Goal: Task Accomplishment & Management: Use online tool/utility

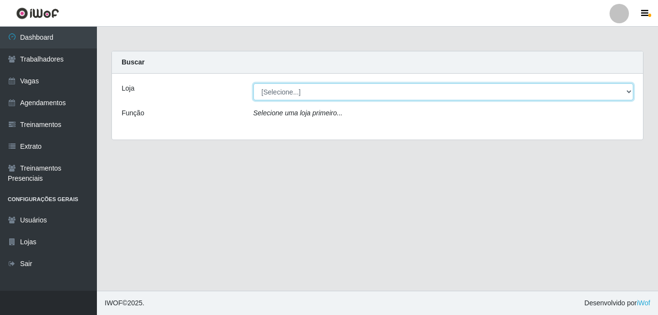
click at [298, 91] on select "[Selecione...] [GEOGRAPHIC_DATA] - [DATE][GEOGRAPHIC_DATA]" at bounding box center [444, 91] width 381 height 17
select select "471"
click at [254, 83] on select "[Selecione...] [GEOGRAPHIC_DATA] - [DATE][GEOGRAPHIC_DATA]" at bounding box center [444, 91] width 381 height 17
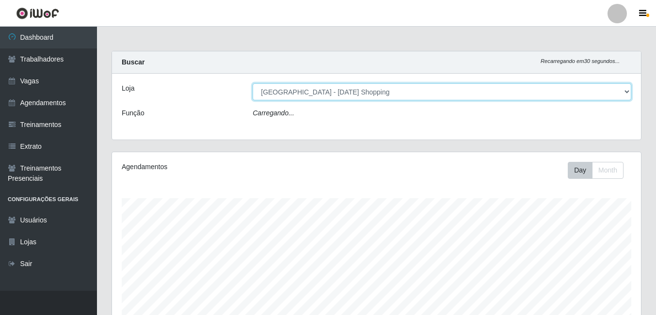
scroll to position [201, 529]
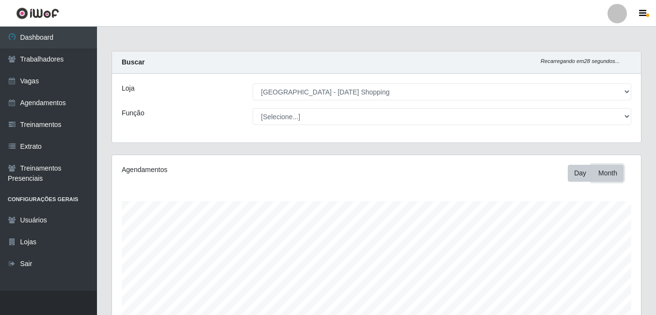
click at [611, 176] on button "Month" at bounding box center [608, 173] width 32 height 17
click at [587, 174] on button "Day" at bounding box center [580, 173] width 25 height 17
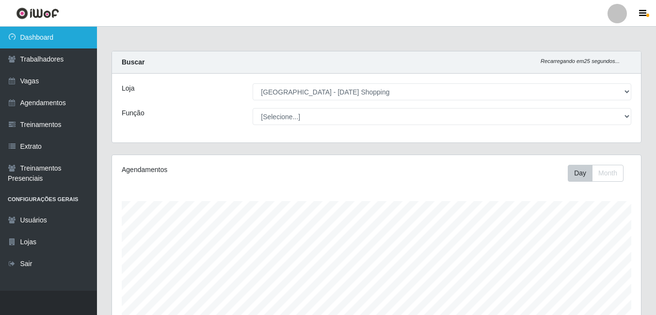
click at [48, 34] on link "Dashboard" at bounding box center [48, 38] width 97 height 22
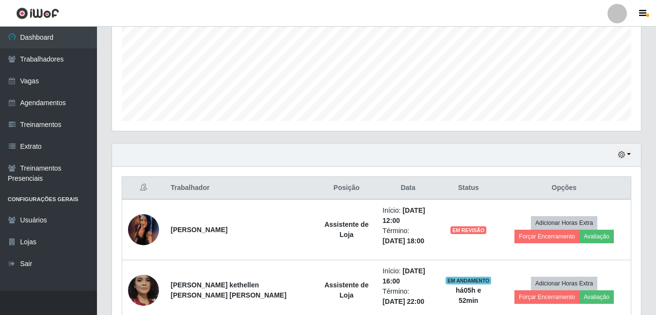
scroll to position [291, 0]
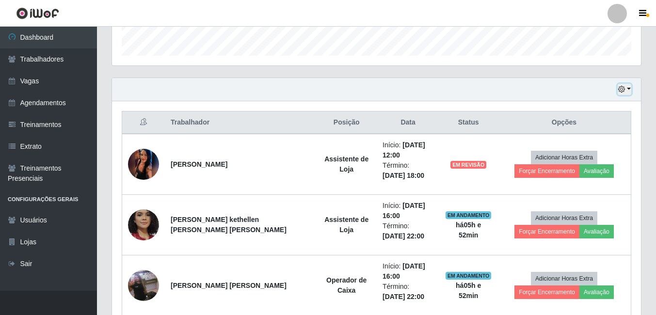
click at [629, 87] on button "button" at bounding box center [625, 89] width 14 height 11
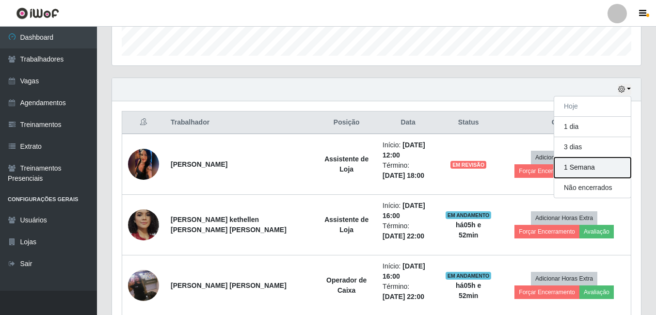
click at [591, 165] on button "1 Semana" at bounding box center [592, 168] width 77 height 20
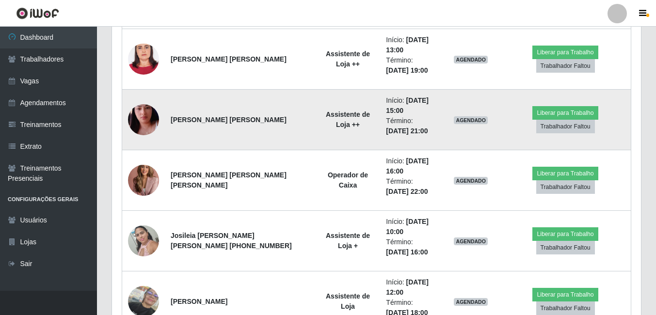
scroll to position [873, 0]
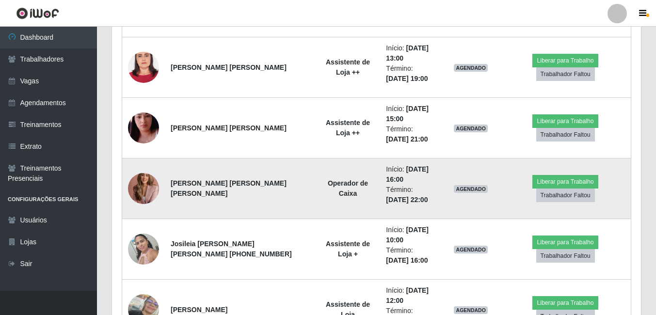
click at [146, 187] on img at bounding box center [143, 188] width 31 height 43
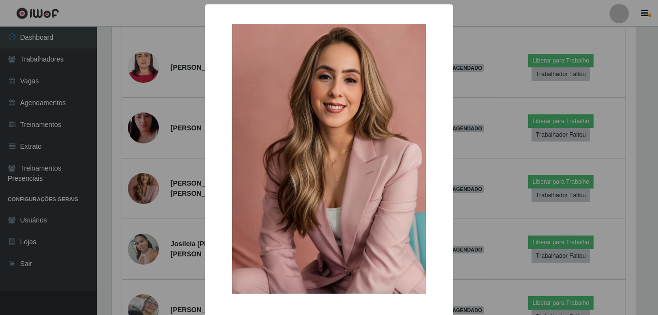
click at [495, 41] on div "× OK Cancel" at bounding box center [329, 157] width 658 height 315
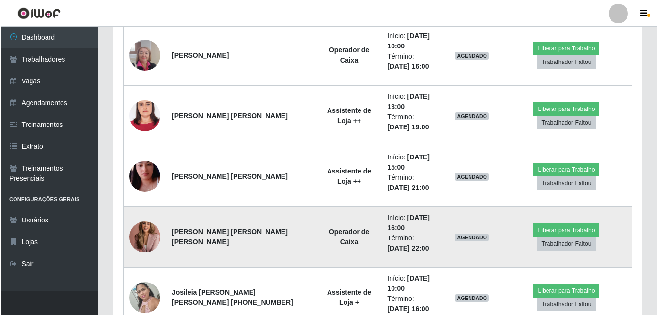
scroll to position [776, 0]
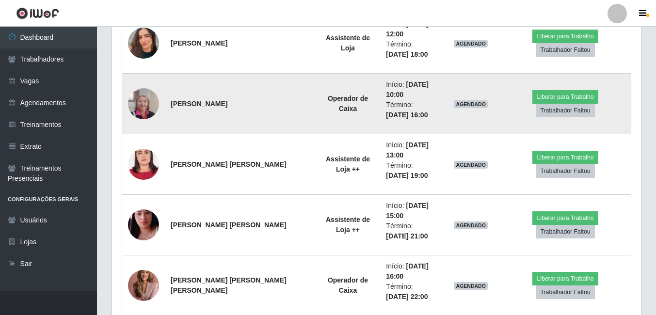
click at [150, 107] on img at bounding box center [143, 103] width 31 height 41
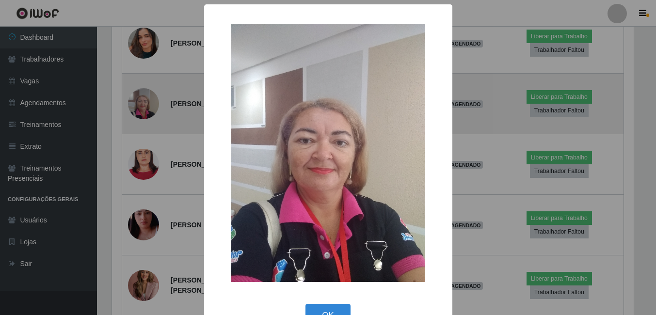
scroll to position [201, 524]
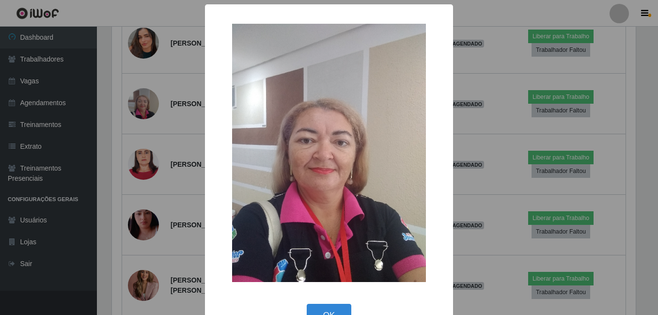
click at [458, 130] on div "× OK Cancel" at bounding box center [329, 157] width 658 height 315
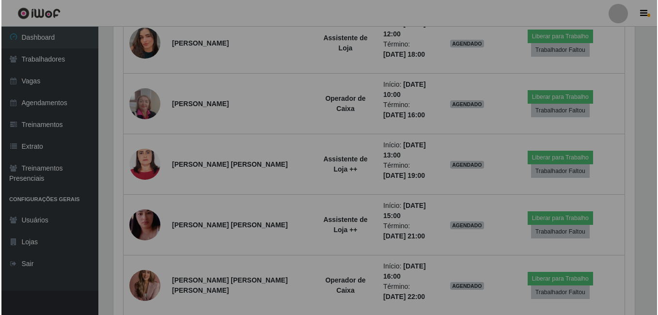
scroll to position [201, 529]
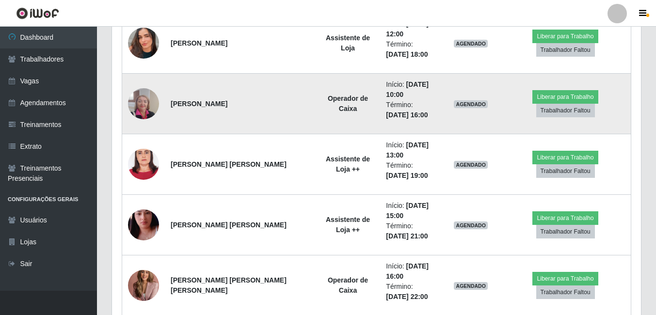
click at [128, 101] on td at bounding box center [143, 104] width 43 height 61
click at [139, 103] on img at bounding box center [143, 103] width 31 height 41
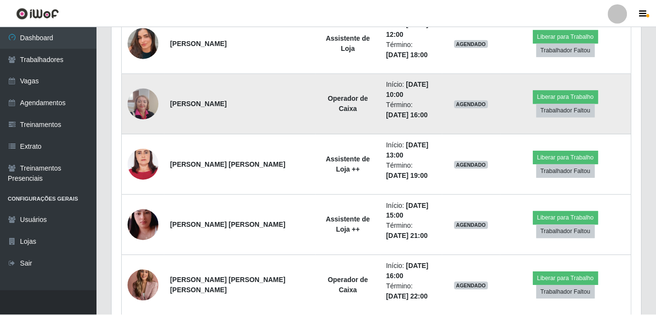
scroll to position [201, 524]
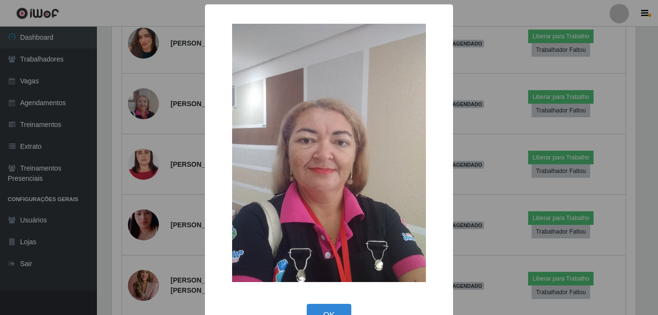
click at [449, 126] on div "× OK Cancel" at bounding box center [329, 171] width 248 height 335
click at [463, 123] on div "× OK Cancel" at bounding box center [329, 157] width 658 height 315
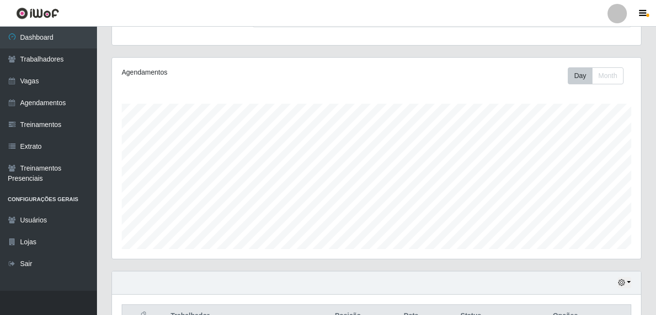
scroll to position [97, 0]
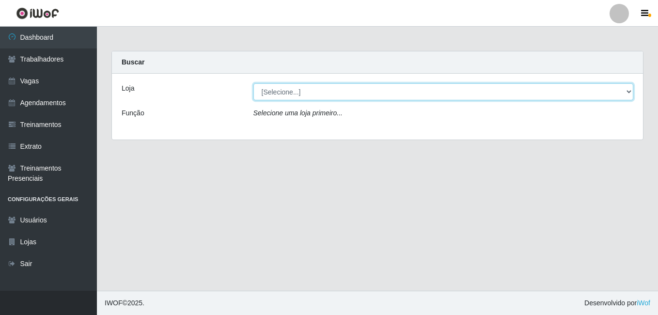
click at [326, 94] on select "[Selecione...] [GEOGRAPHIC_DATA] - [DATE][GEOGRAPHIC_DATA]" at bounding box center [444, 91] width 381 height 17
select select "471"
click at [254, 83] on select "[Selecione...] [GEOGRAPHIC_DATA] - [DATE][GEOGRAPHIC_DATA]" at bounding box center [444, 91] width 381 height 17
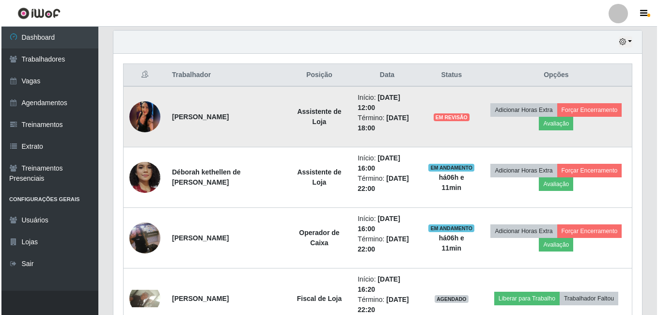
scroll to position [339, 0]
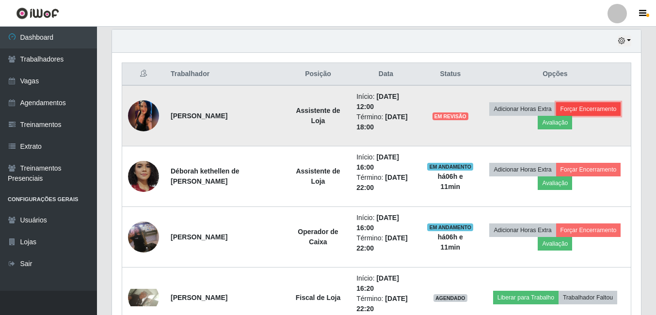
click at [593, 112] on button "Forçar Encerramento" at bounding box center [588, 109] width 65 height 14
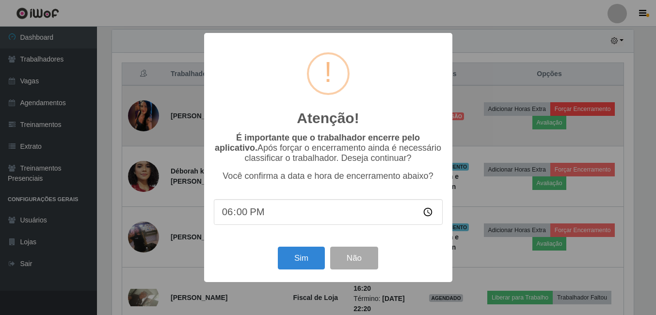
scroll to position [201, 524]
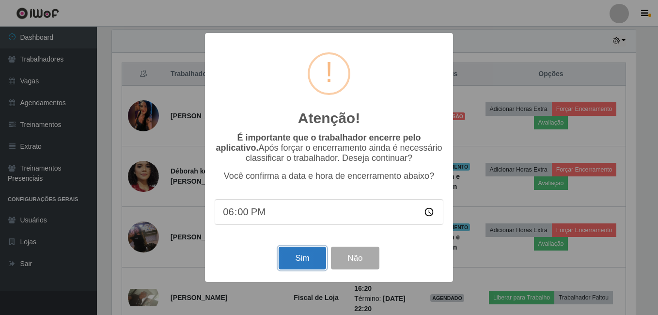
click at [305, 257] on button "Sim" at bounding box center [302, 258] width 47 height 23
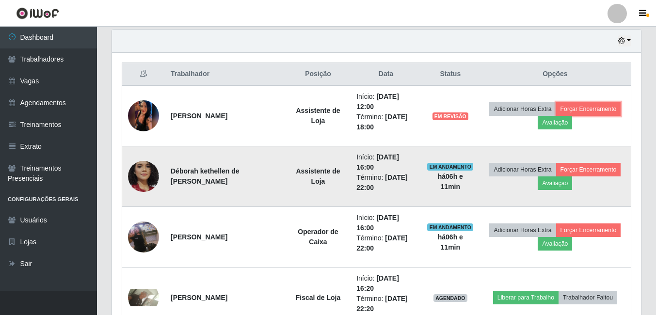
scroll to position [201, 529]
click at [585, 170] on button "Forçar Encerramento" at bounding box center [588, 170] width 65 height 14
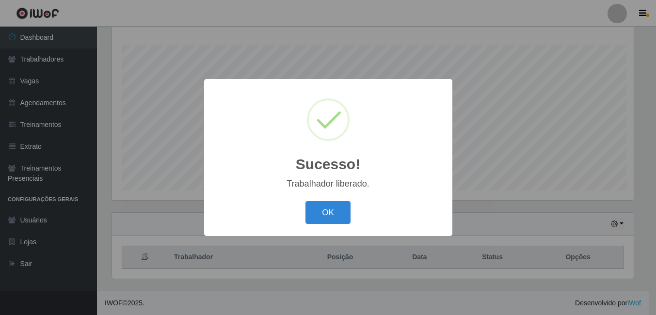
scroll to position [156, 0]
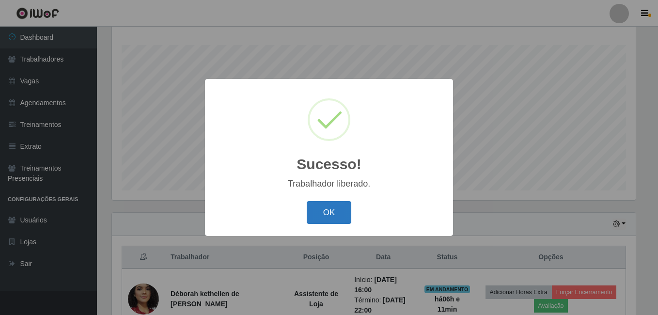
click at [322, 212] on button "OK" at bounding box center [329, 212] width 45 height 23
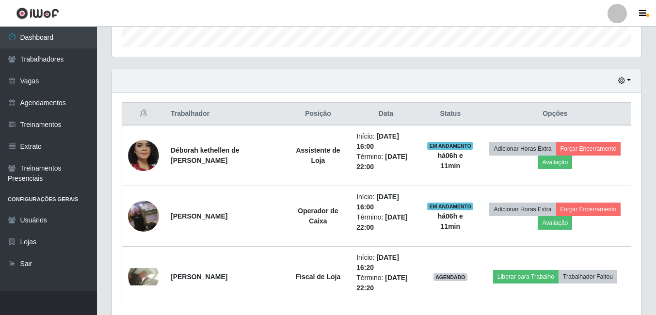
scroll to position [338, 0]
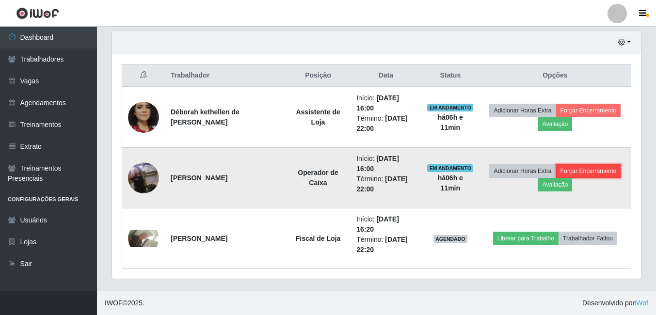
click at [597, 173] on button "Forçar Encerramento" at bounding box center [588, 171] width 65 height 14
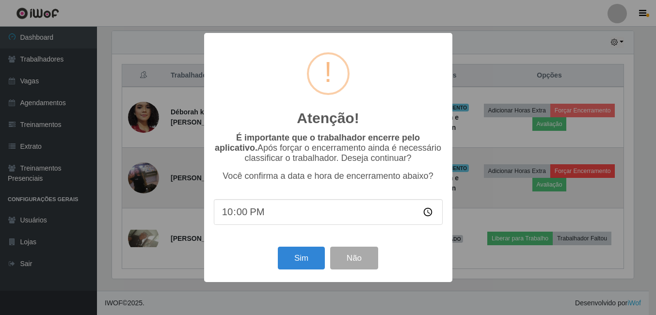
scroll to position [201, 524]
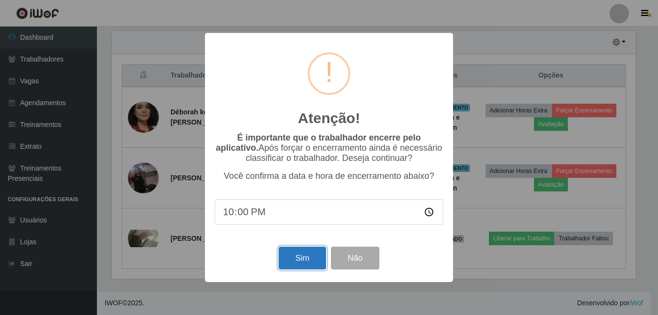
click at [309, 262] on button "Sim" at bounding box center [302, 258] width 47 height 23
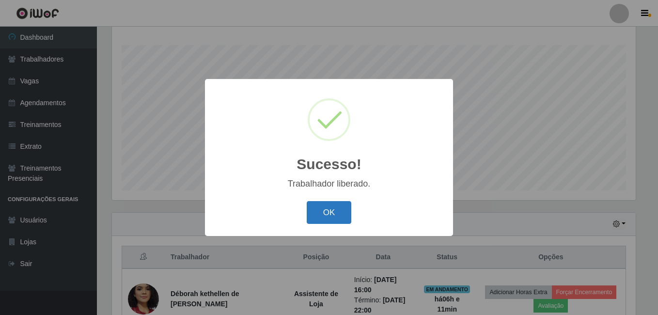
click at [319, 208] on button "OK" at bounding box center [329, 212] width 45 height 23
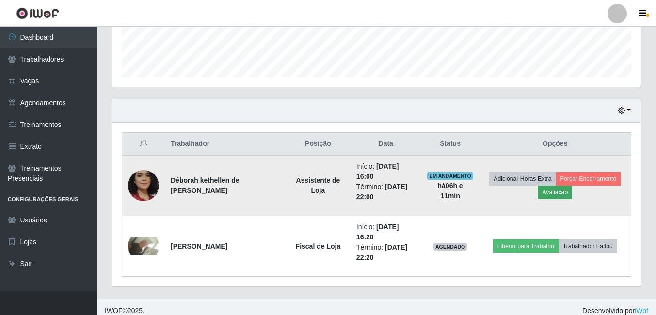
scroll to position [277, 0]
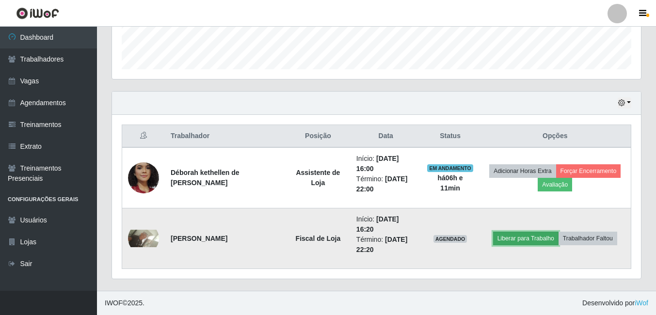
click at [532, 241] on button "Liberar para Trabalho" at bounding box center [525, 239] width 65 height 14
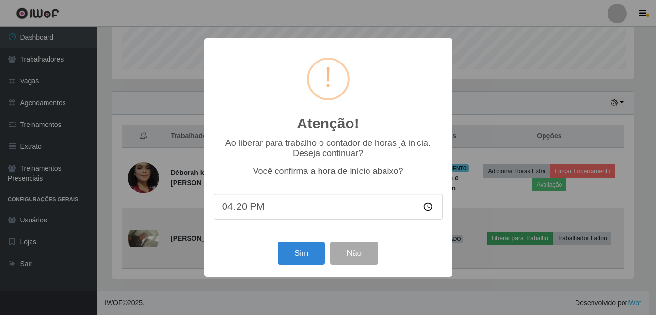
scroll to position [201, 524]
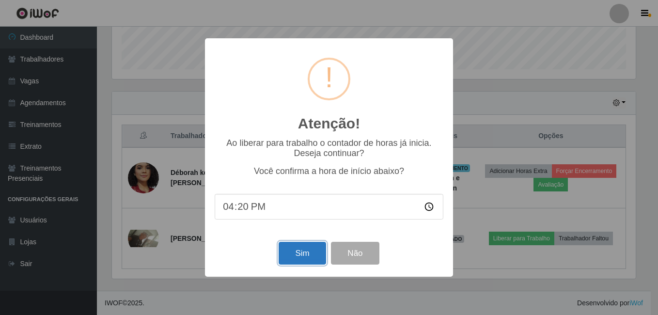
click at [292, 261] on button "Sim" at bounding box center [302, 253] width 47 height 23
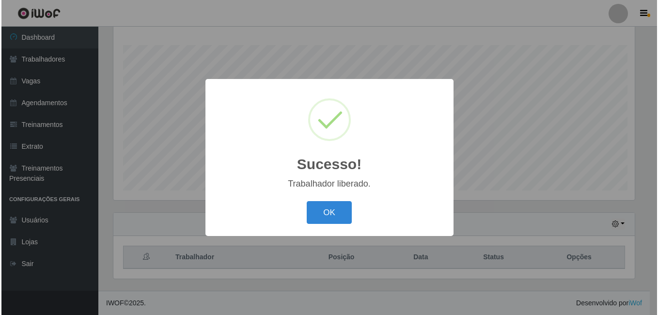
scroll to position [0, 0]
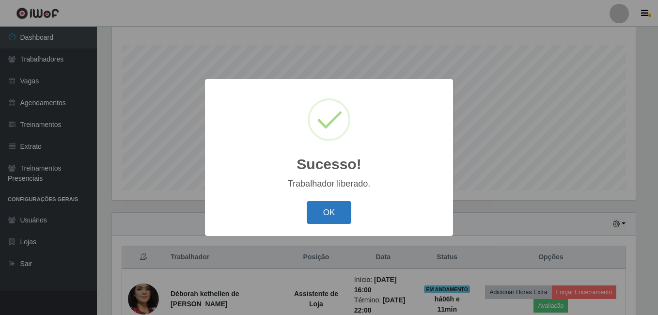
click at [308, 210] on button "OK" at bounding box center [329, 212] width 45 height 23
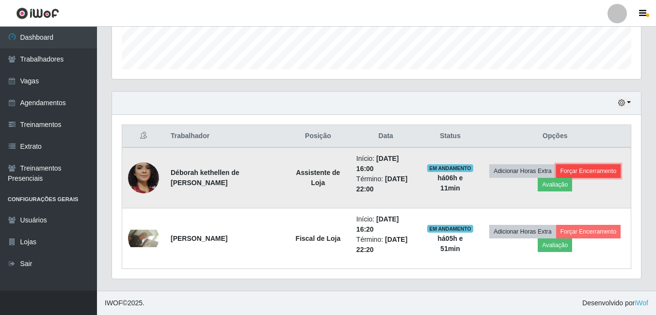
click at [593, 174] on button "Forçar Encerramento" at bounding box center [588, 171] width 65 height 14
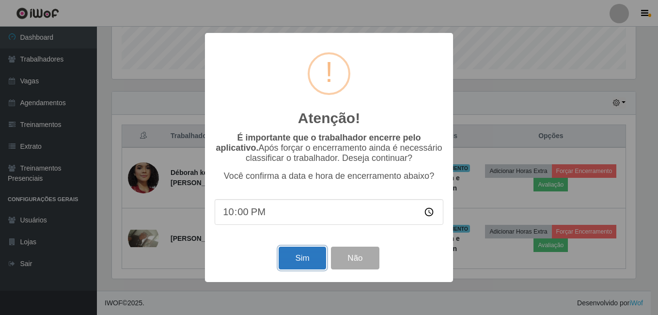
click at [286, 267] on button "Sim" at bounding box center [302, 258] width 47 height 23
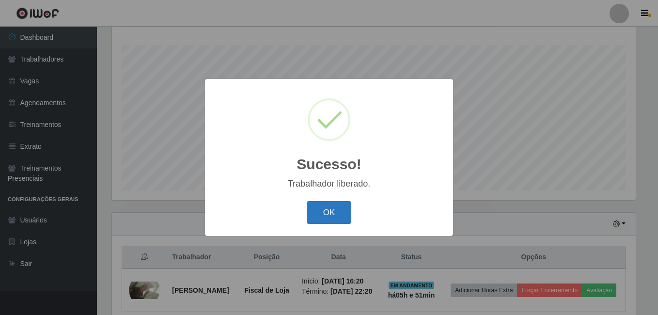
click at [340, 214] on button "OK" at bounding box center [329, 212] width 45 height 23
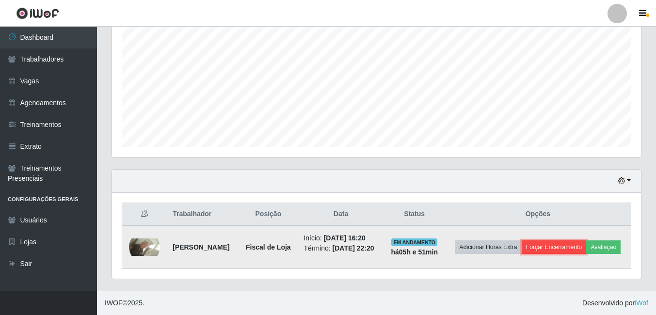
click at [587, 240] on button "Forçar Encerramento" at bounding box center [554, 247] width 65 height 14
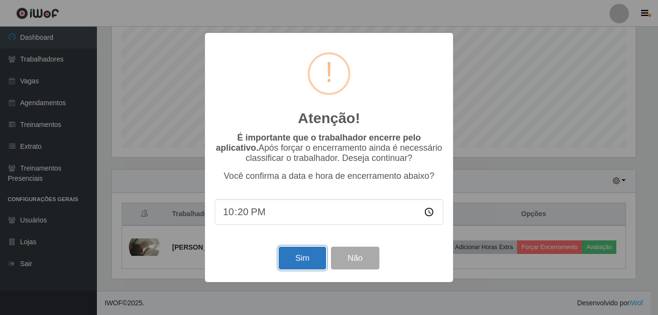
click at [305, 255] on button "Sim" at bounding box center [302, 258] width 47 height 23
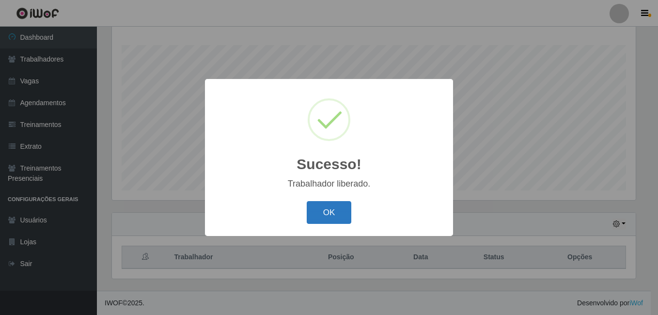
click at [338, 221] on button "OK" at bounding box center [329, 212] width 45 height 23
